Goal: Task Accomplishment & Management: Complete application form

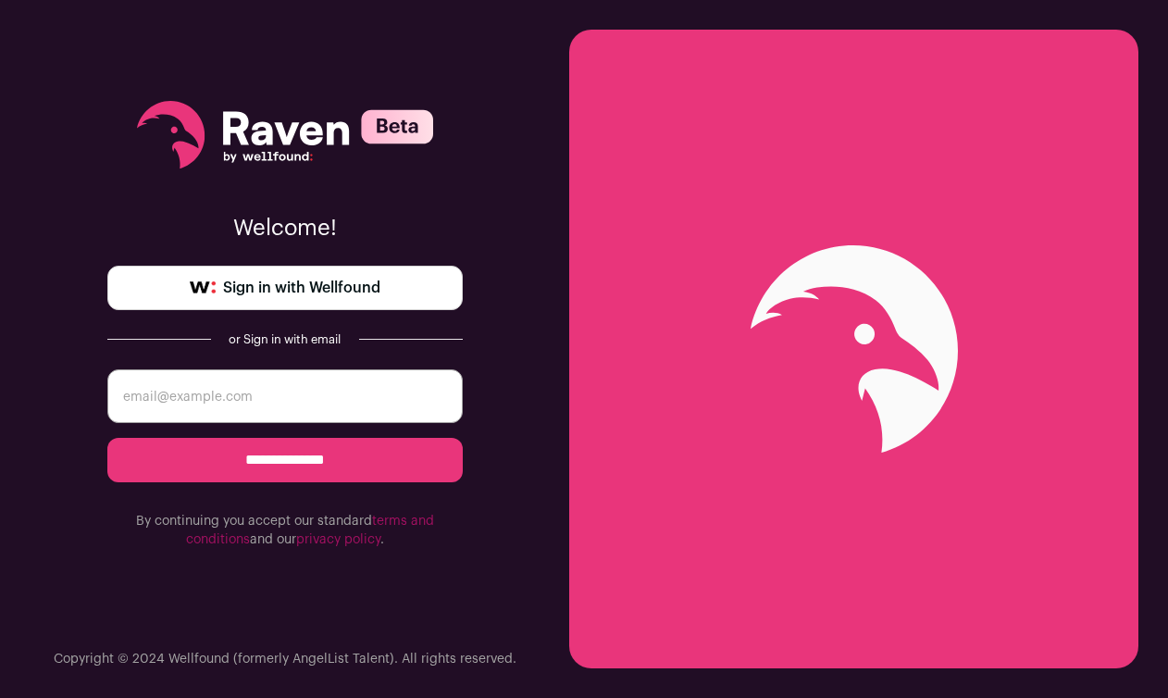
click at [189, 384] on input "email" at bounding box center [284, 396] width 355 height 54
type input "[PERSON_NAME][EMAIL_ADDRESS][PERSON_NAME][DOMAIN_NAME]"
click at [290, 462] on input "**********" at bounding box center [284, 460] width 355 height 44
click at [351, 280] on span "Sign in with Wellfound" at bounding box center [301, 288] width 157 height 22
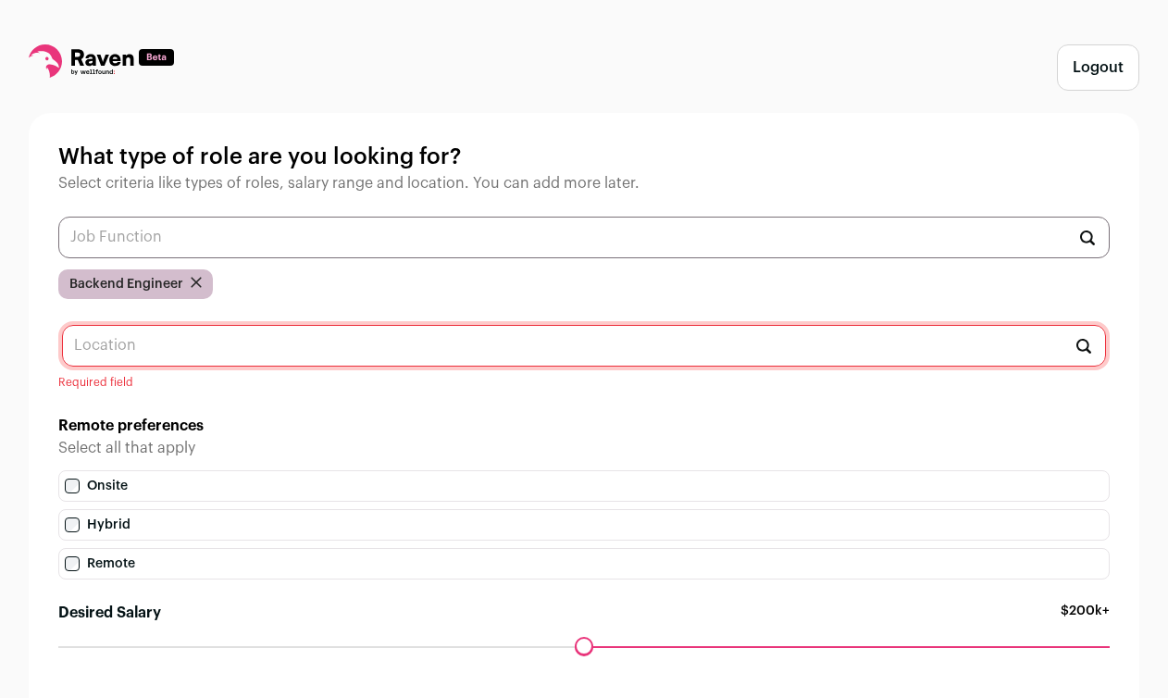
click at [249, 360] on input "text" at bounding box center [584, 346] width 1044 height 42
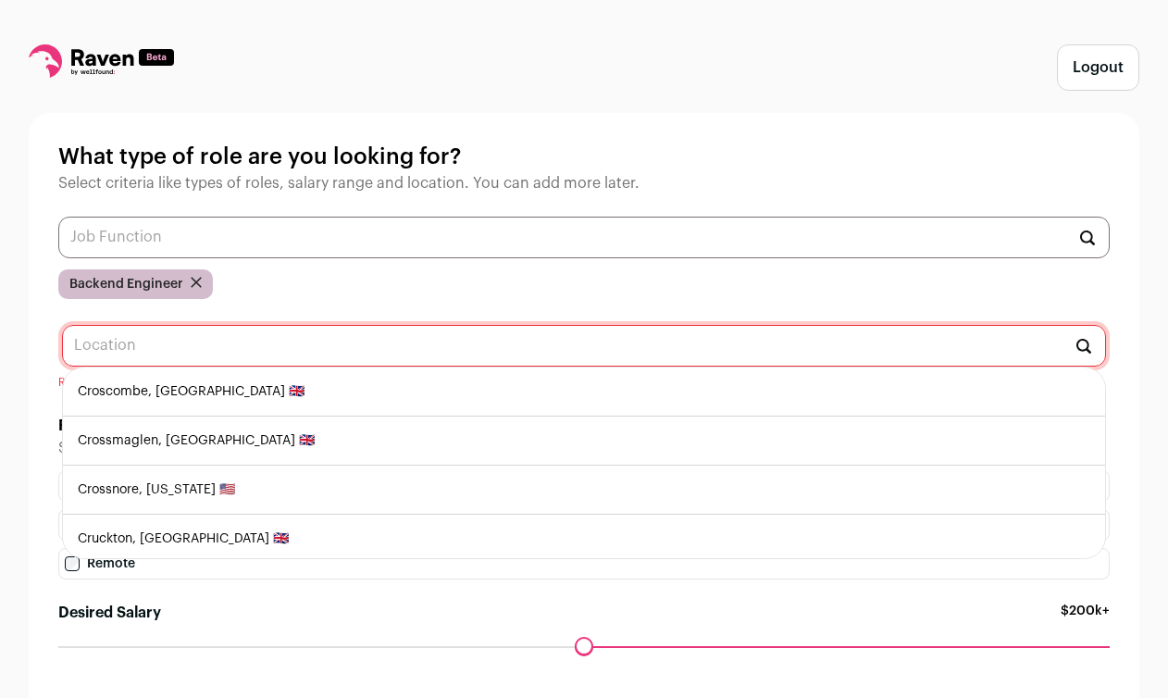
click at [702, 106] on div "Logout What type of role are you looking for? Select criteria like types of rol…" at bounding box center [584, 414] width 1111 height 740
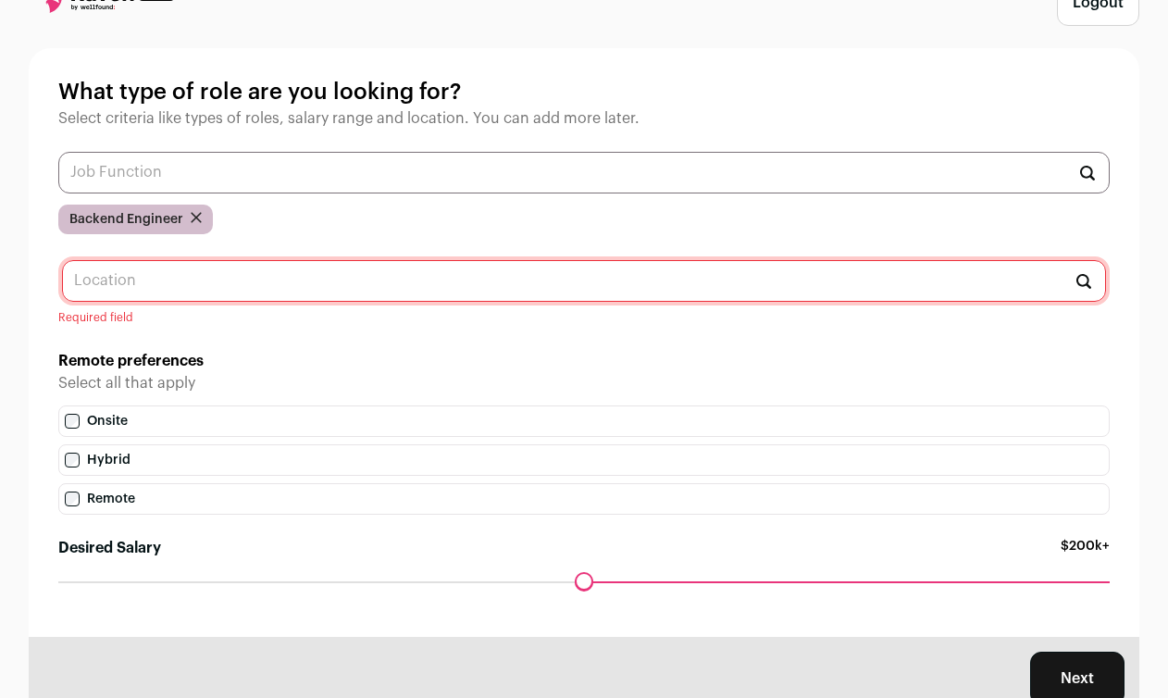
scroll to position [131, 0]
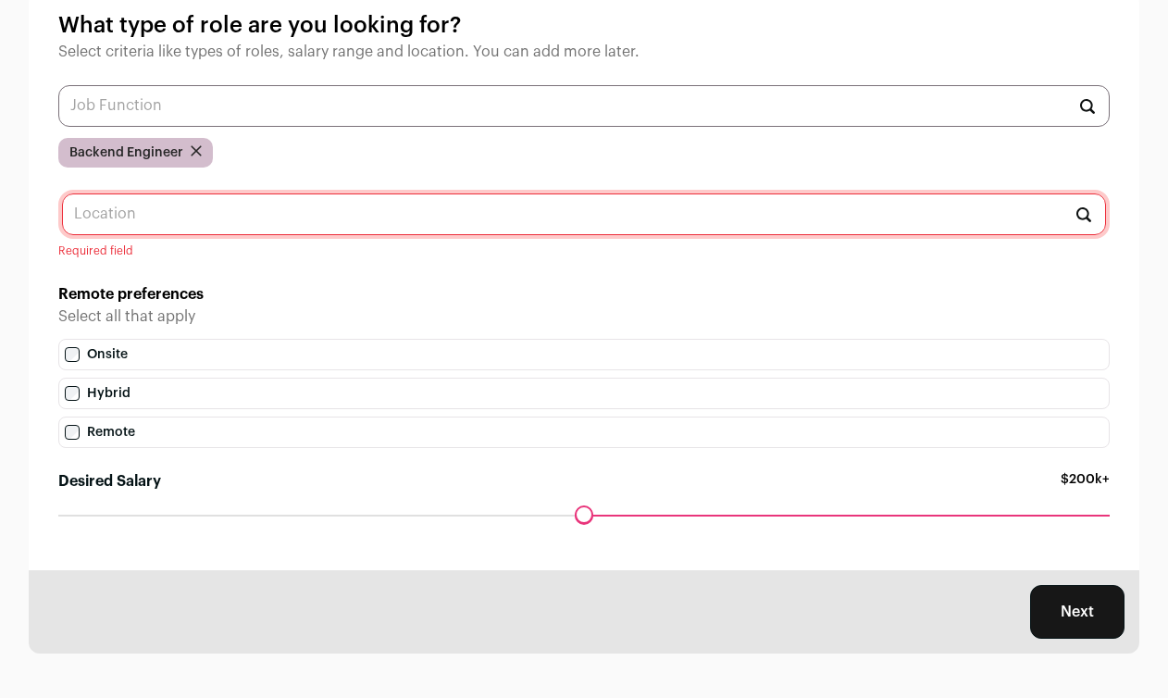
click at [1069, 609] on button "Next" at bounding box center [1077, 612] width 94 height 54
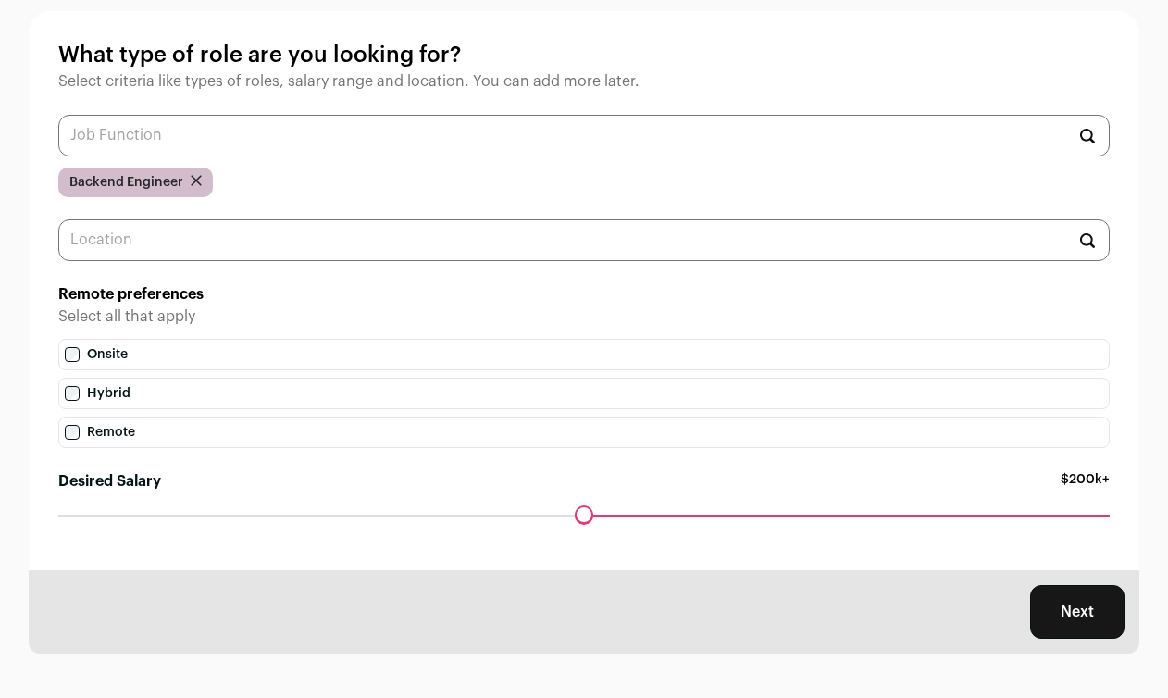
scroll to position [102, 0]
click at [865, 224] on input "text" at bounding box center [583, 240] width 1051 height 42
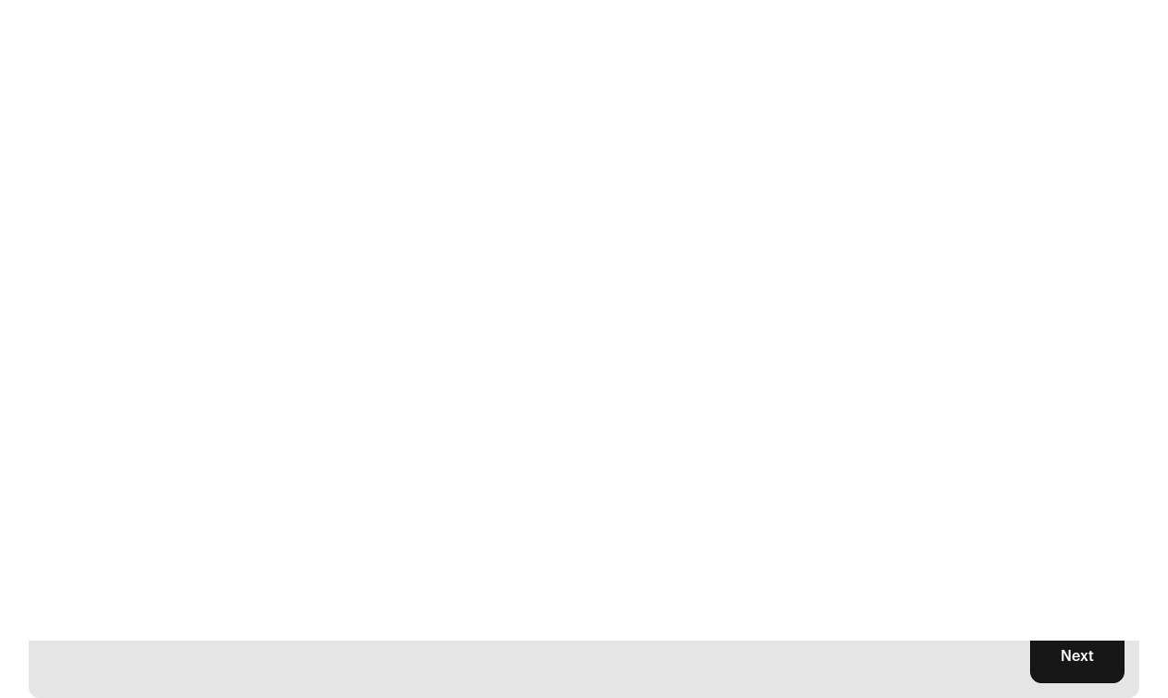
scroll to position [0, 0]
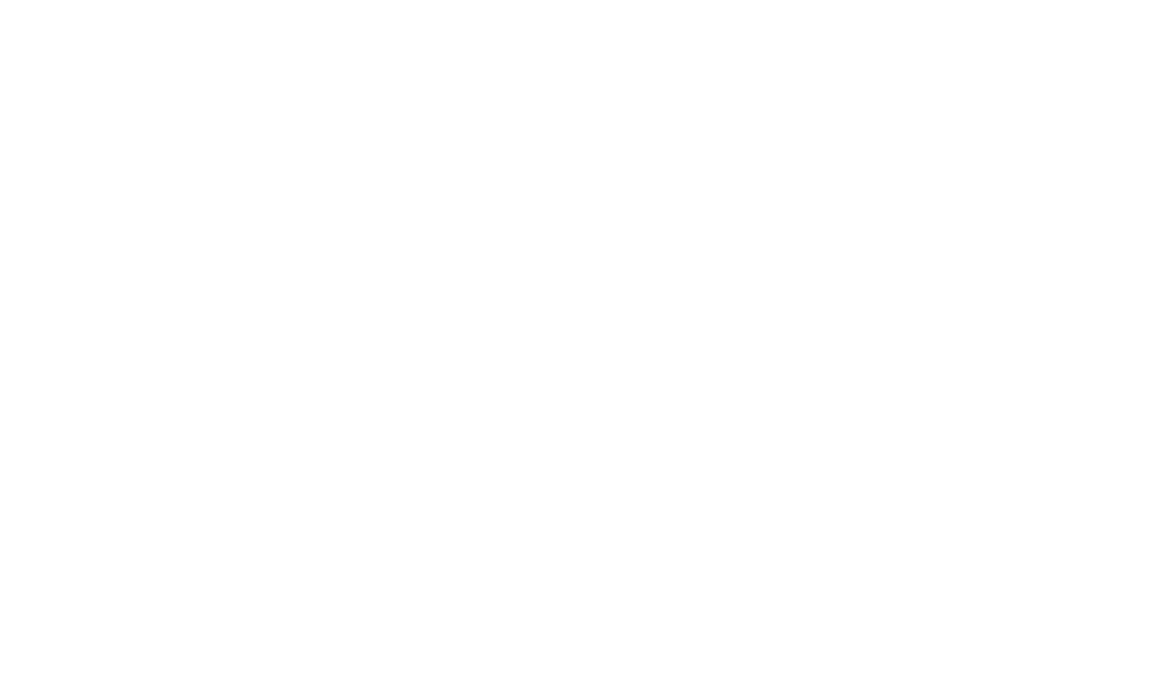
type input "St"
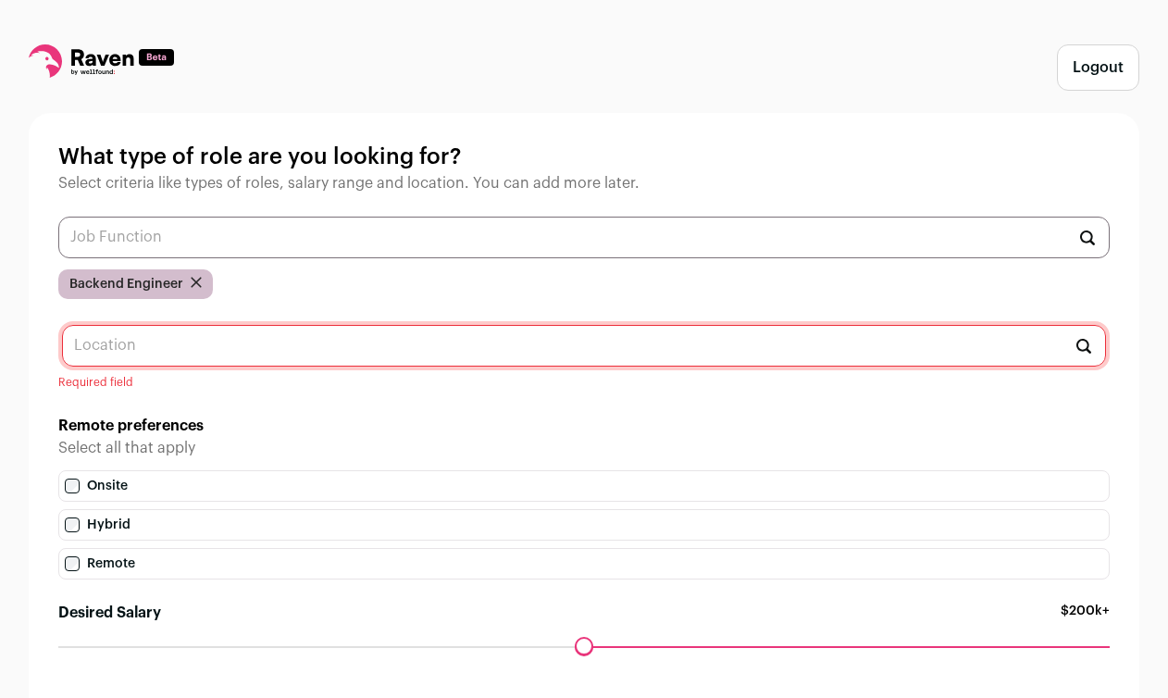
scroll to position [131, 0]
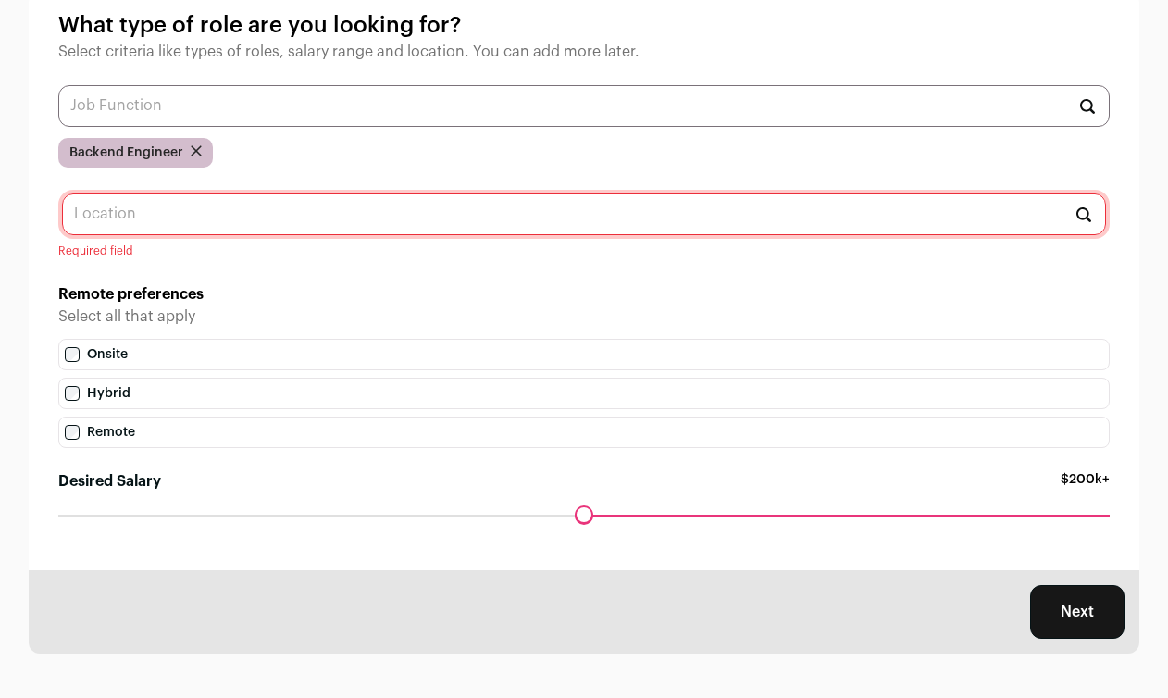
click at [747, 230] on input "text" at bounding box center [584, 214] width 1044 height 42
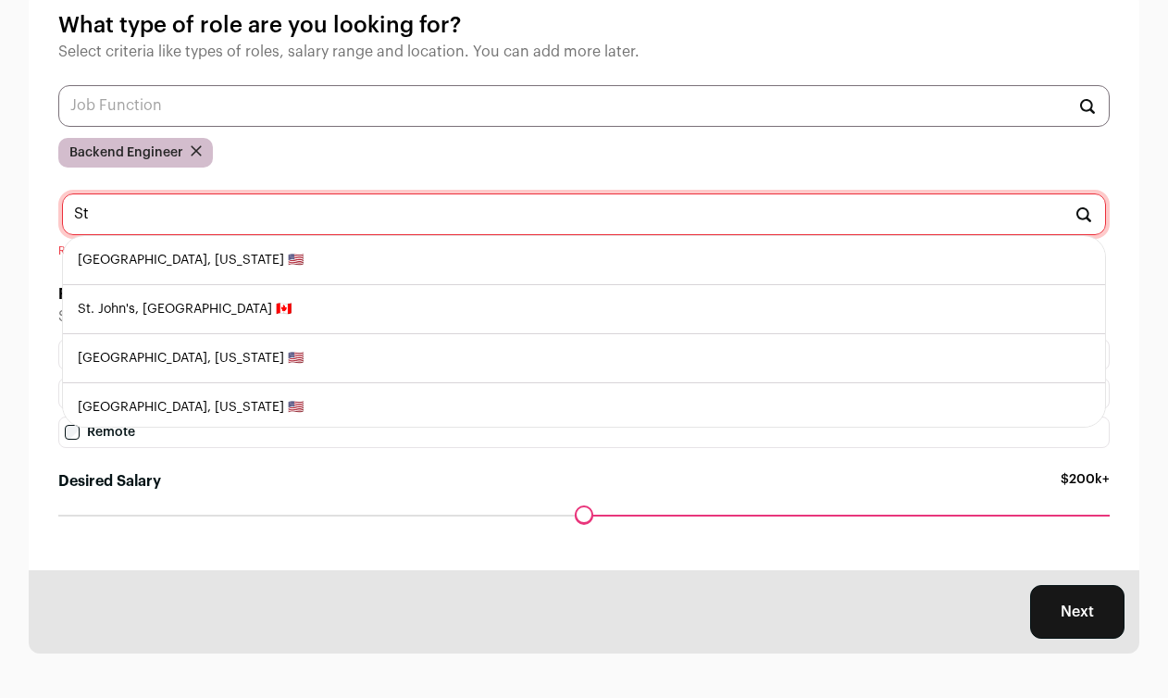
click at [660, 268] on li "[GEOGRAPHIC_DATA], [US_STATE] 🇺🇸" at bounding box center [584, 260] width 1042 height 49
type input "[GEOGRAPHIC_DATA], [US_STATE] 🇺🇸"
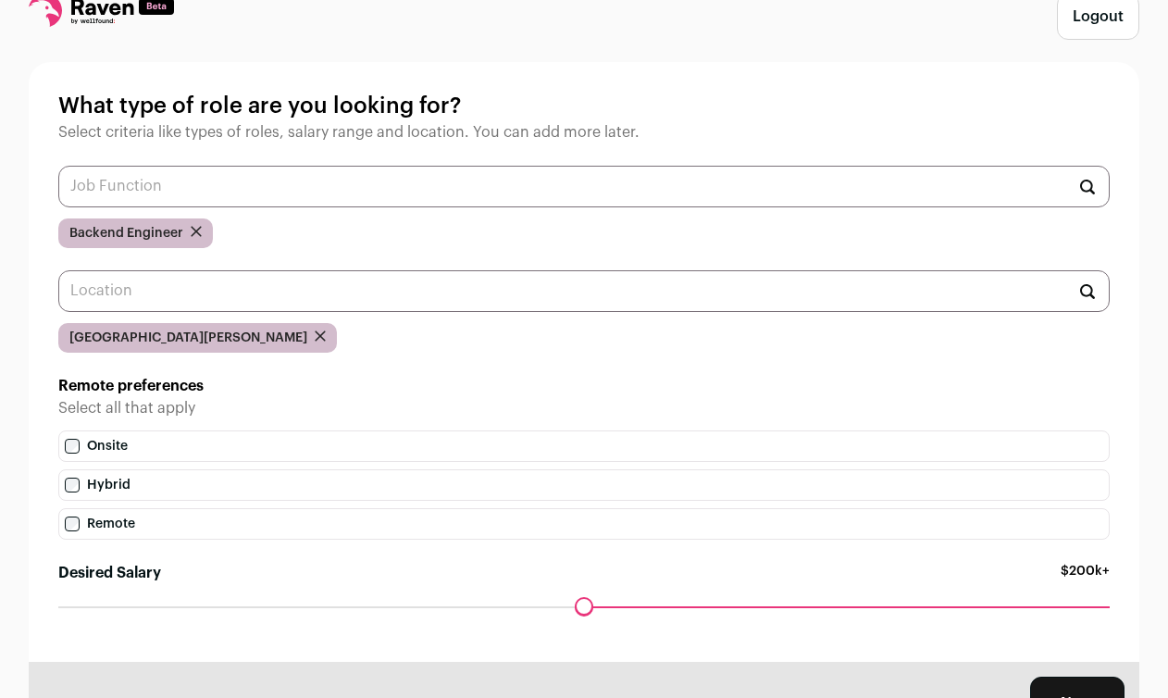
scroll to position [143, 0]
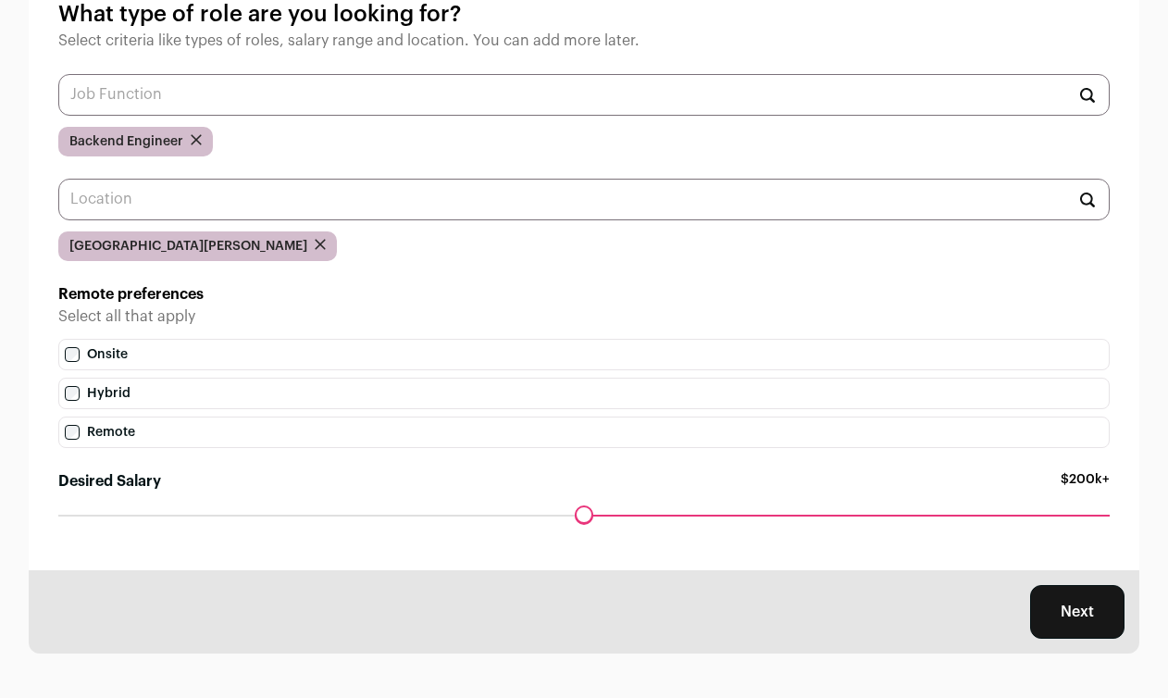
click at [1082, 620] on button "Next" at bounding box center [1077, 612] width 94 height 54
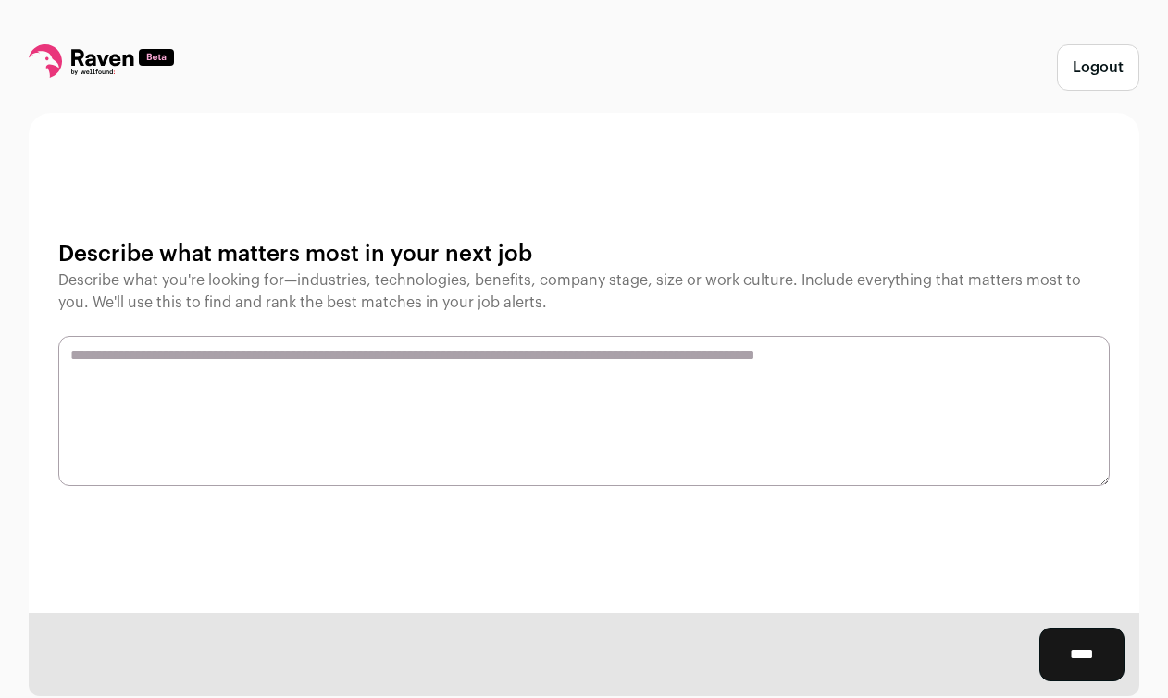
click at [849, 453] on textarea at bounding box center [583, 411] width 1051 height 150
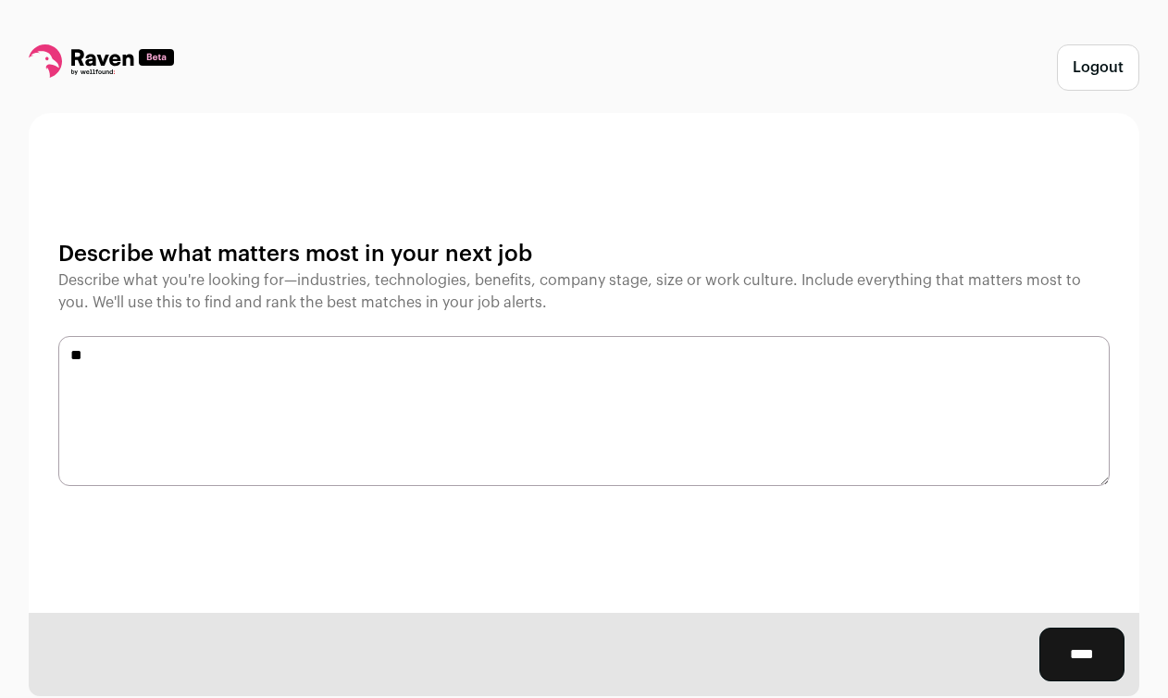
type textarea "*"
type textarea "**********"
click at [1093, 670] on input "****" at bounding box center [1081, 654] width 85 height 54
